Goal: Check status: Check status

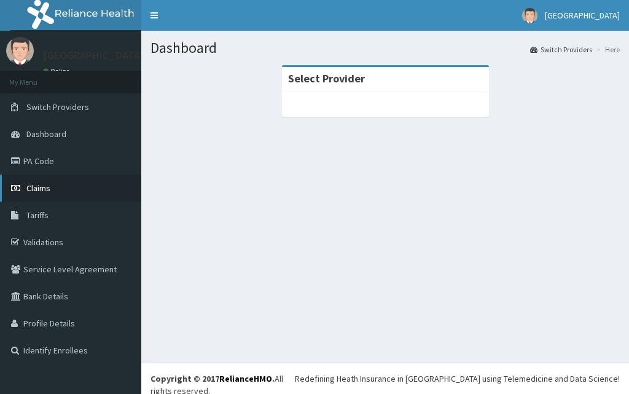
click at [34, 184] on span "Claims" at bounding box center [38, 188] width 24 height 11
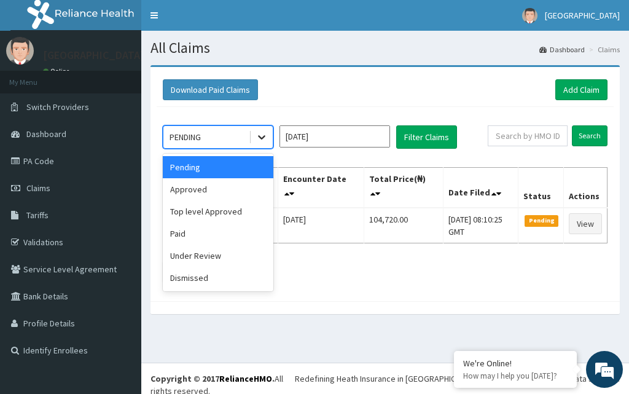
click at [254, 136] on div at bounding box center [262, 137] width 22 height 22
click at [224, 194] on div "Approved" at bounding box center [218, 189] width 111 height 22
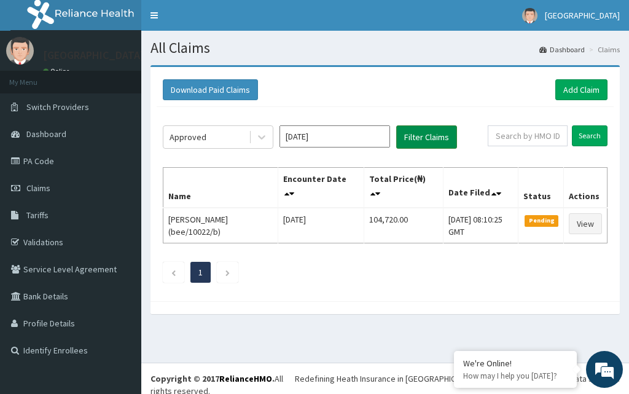
click at [435, 133] on button "Filter Claims" at bounding box center [426, 136] width 61 height 23
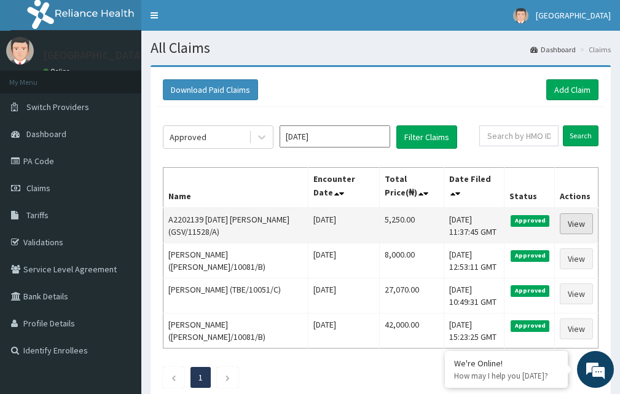
click at [569, 224] on link "View" at bounding box center [576, 223] width 33 height 21
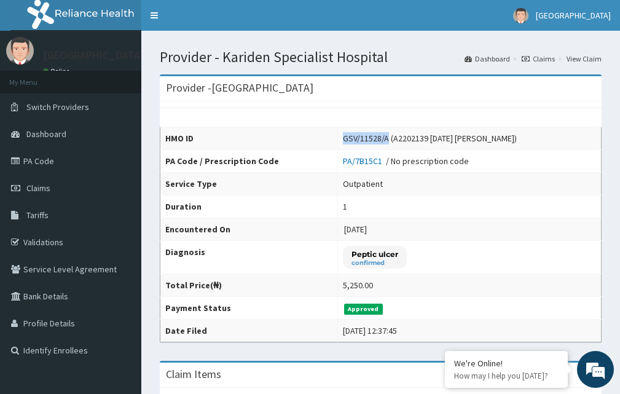
drag, startPoint x: 387, startPoint y: 138, endPoint x: 321, endPoint y: 138, distance: 66.4
click at [321, 138] on tr "HMO ID GSV/11528/A (A2202139 SUNDAY PIUS EGWA)" at bounding box center [380, 138] width 441 height 23
copy tr "GSV/11528/A"
click at [63, 158] on link "PA Code" at bounding box center [70, 161] width 141 height 27
